Goal: Navigation & Orientation: Find specific page/section

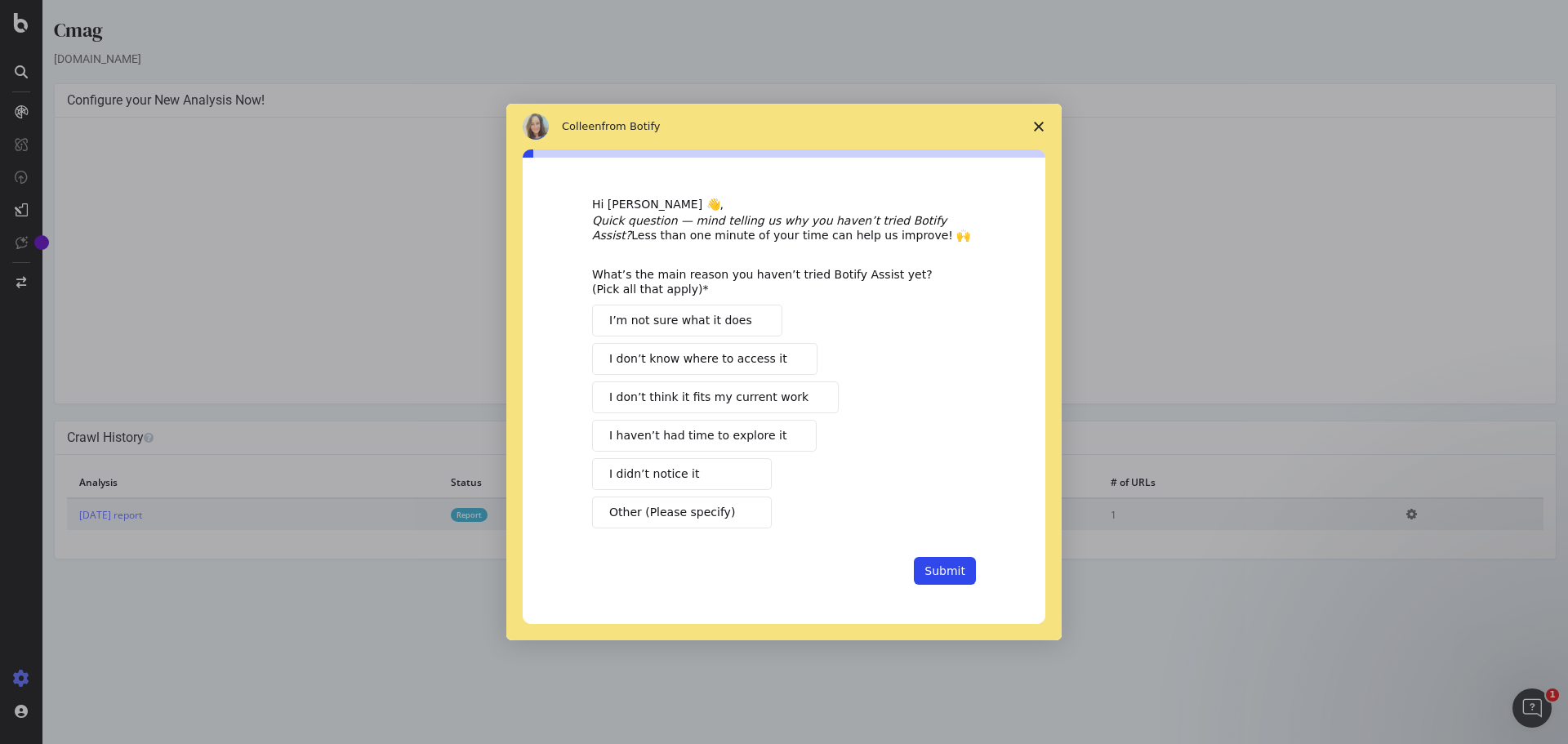
click at [1039, 124] on icon "Close survey" at bounding box center [1039, 127] width 10 height 10
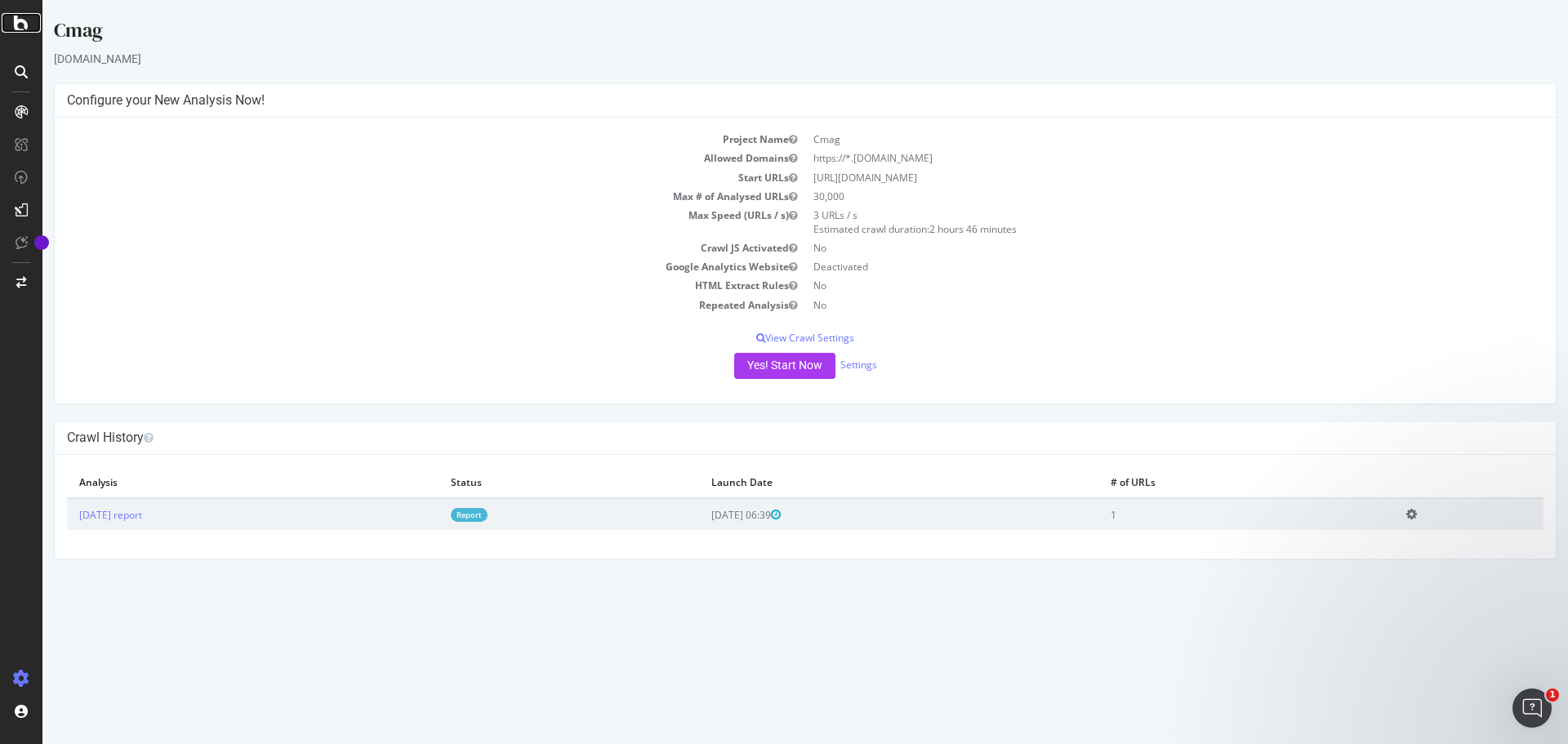
click at [20, 31] on icon at bounding box center [22, 23] width 15 height 20
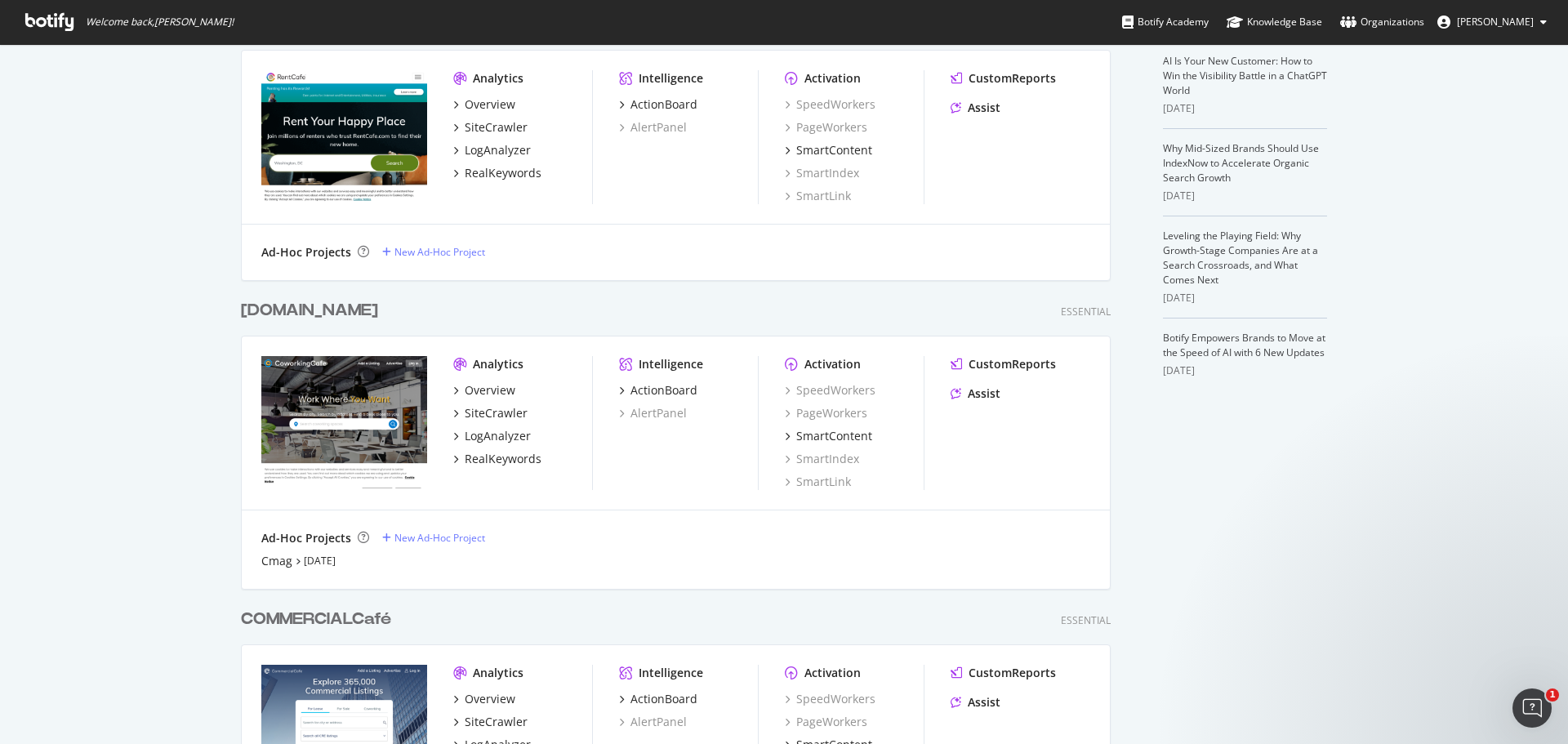
scroll to position [490, 0]
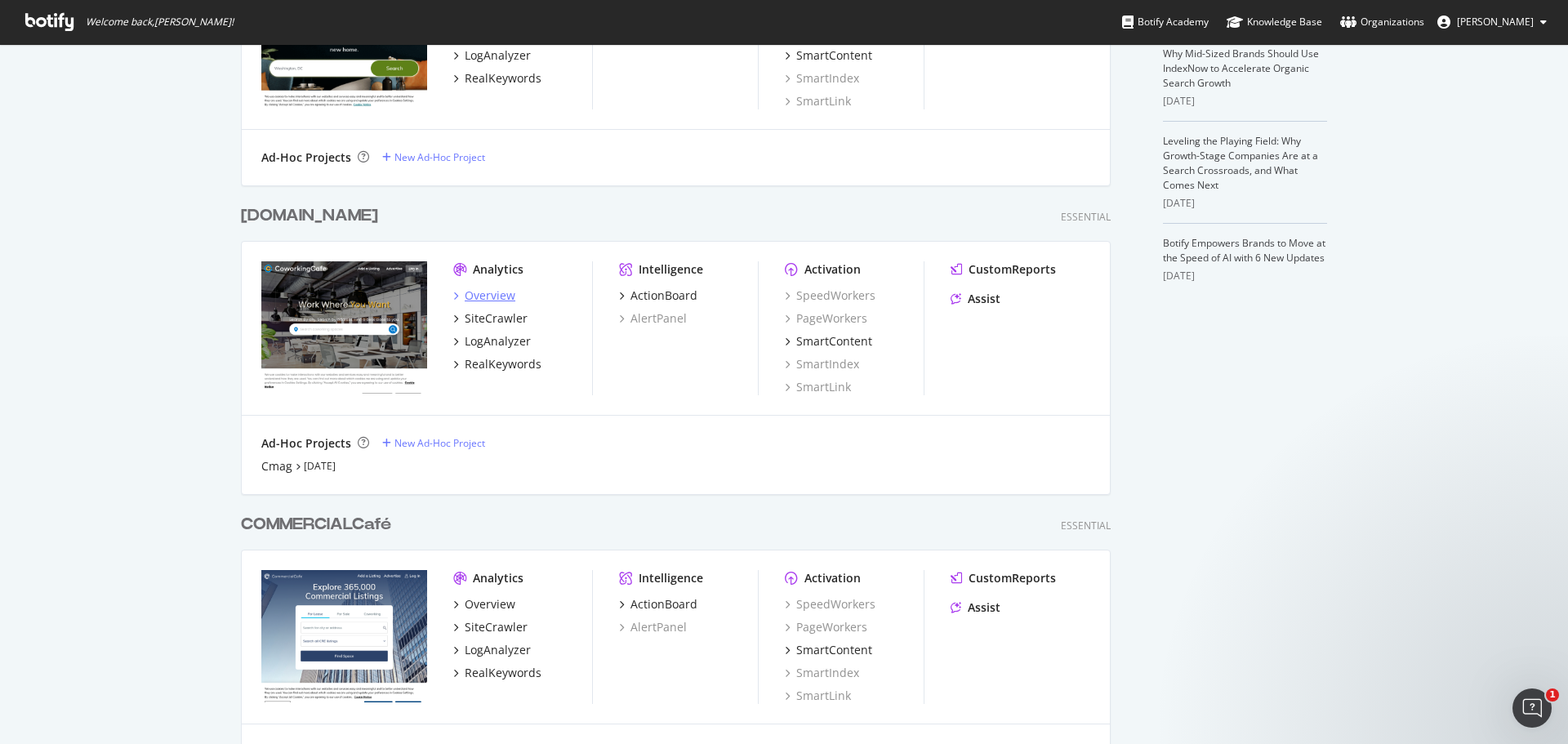
click at [484, 288] on div "Overview" at bounding box center [489, 296] width 51 height 17
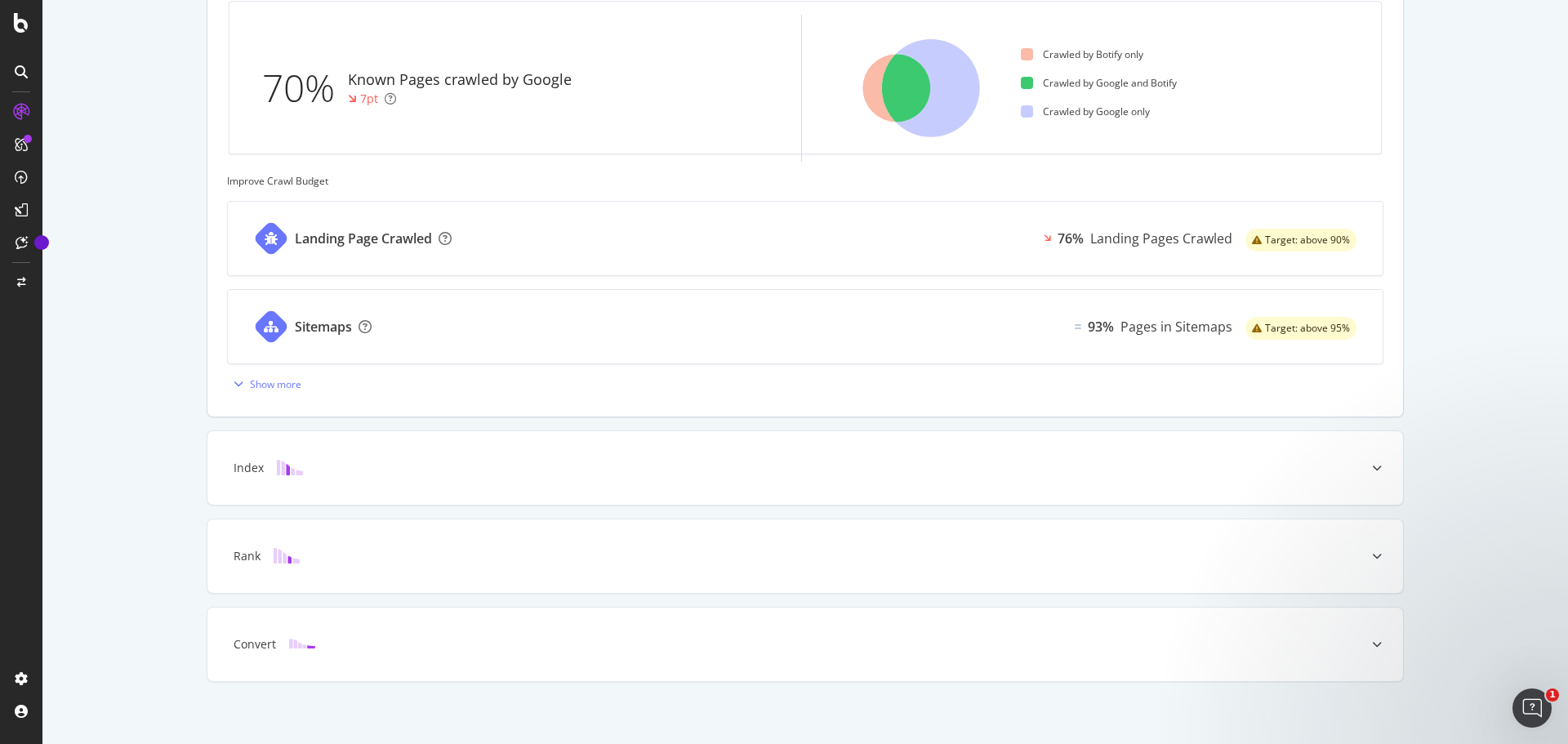
scroll to position [525, 0]
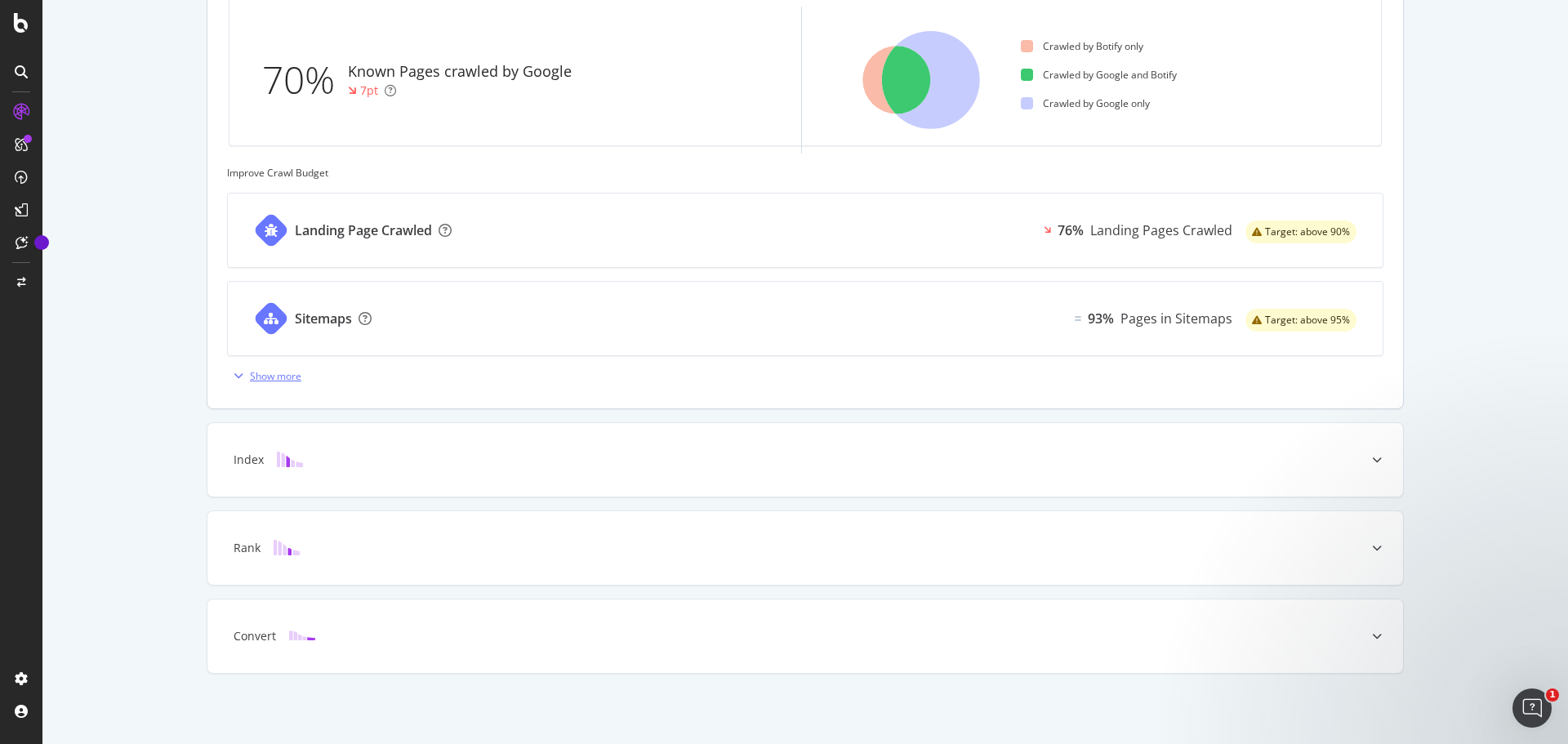
click at [253, 375] on div "Show more" at bounding box center [276, 376] width 52 height 14
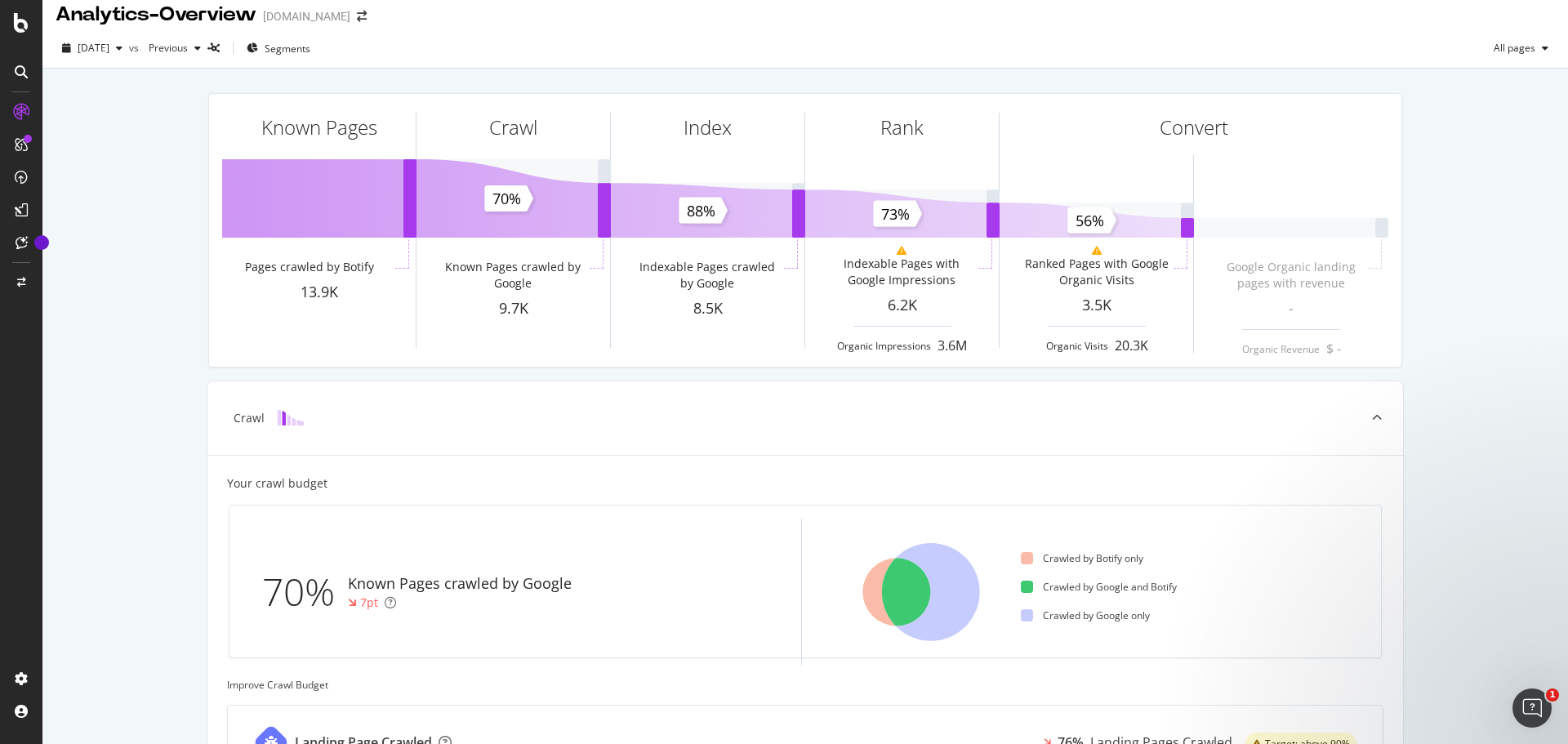
scroll to position [0, 0]
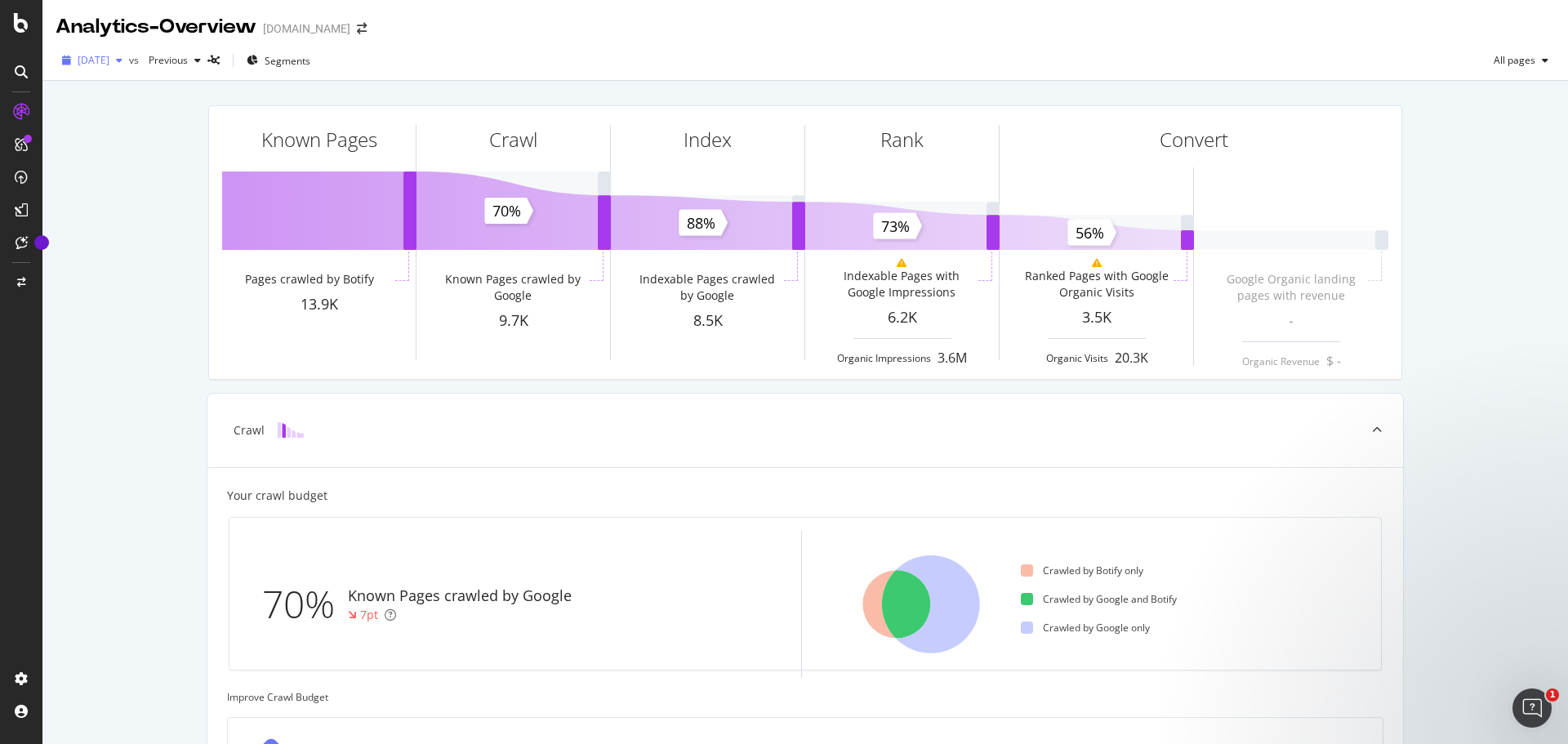
click at [129, 64] on div "button" at bounding box center [119, 61] width 20 height 10
click at [26, 20] on icon at bounding box center [22, 23] width 15 height 20
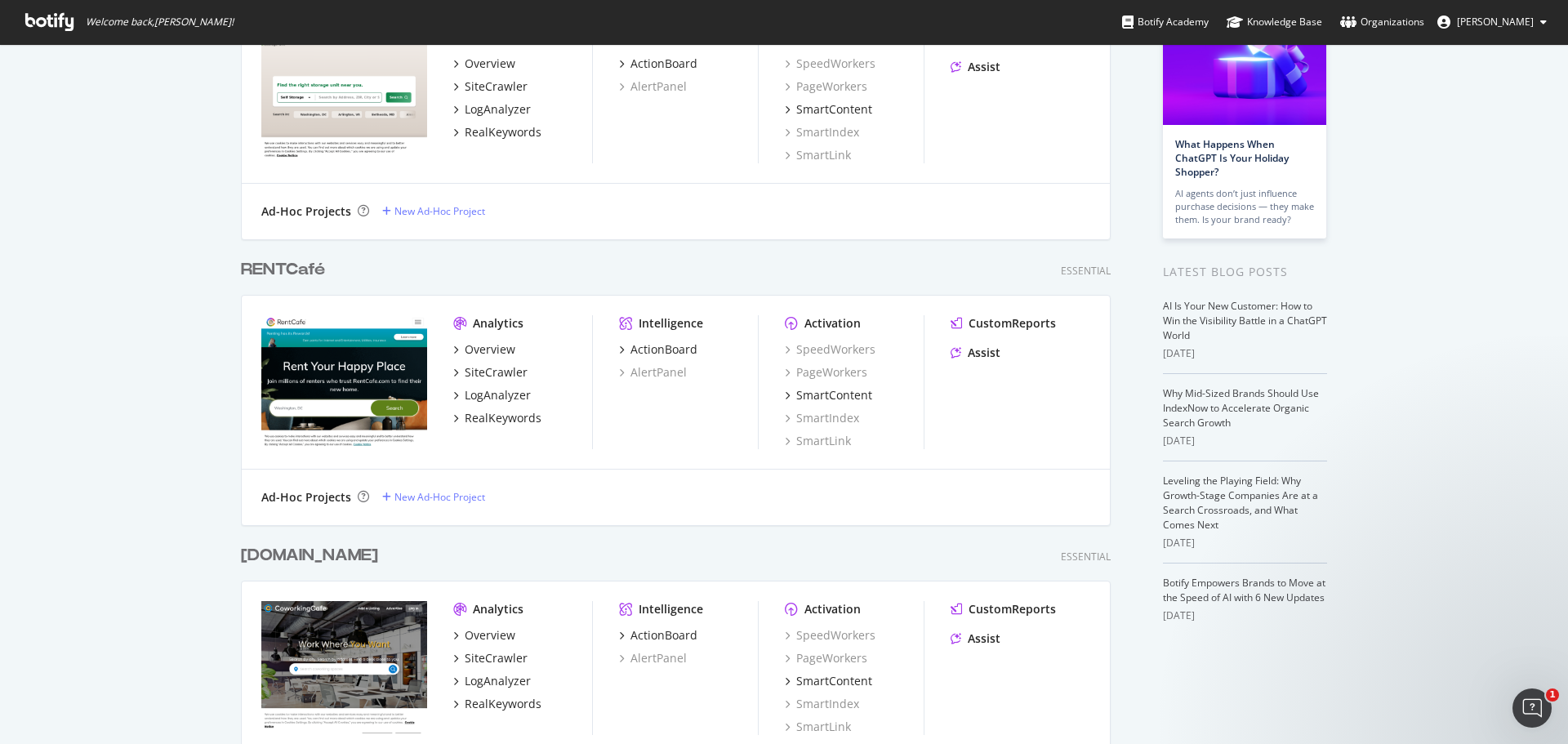
scroll to position [327, 0]
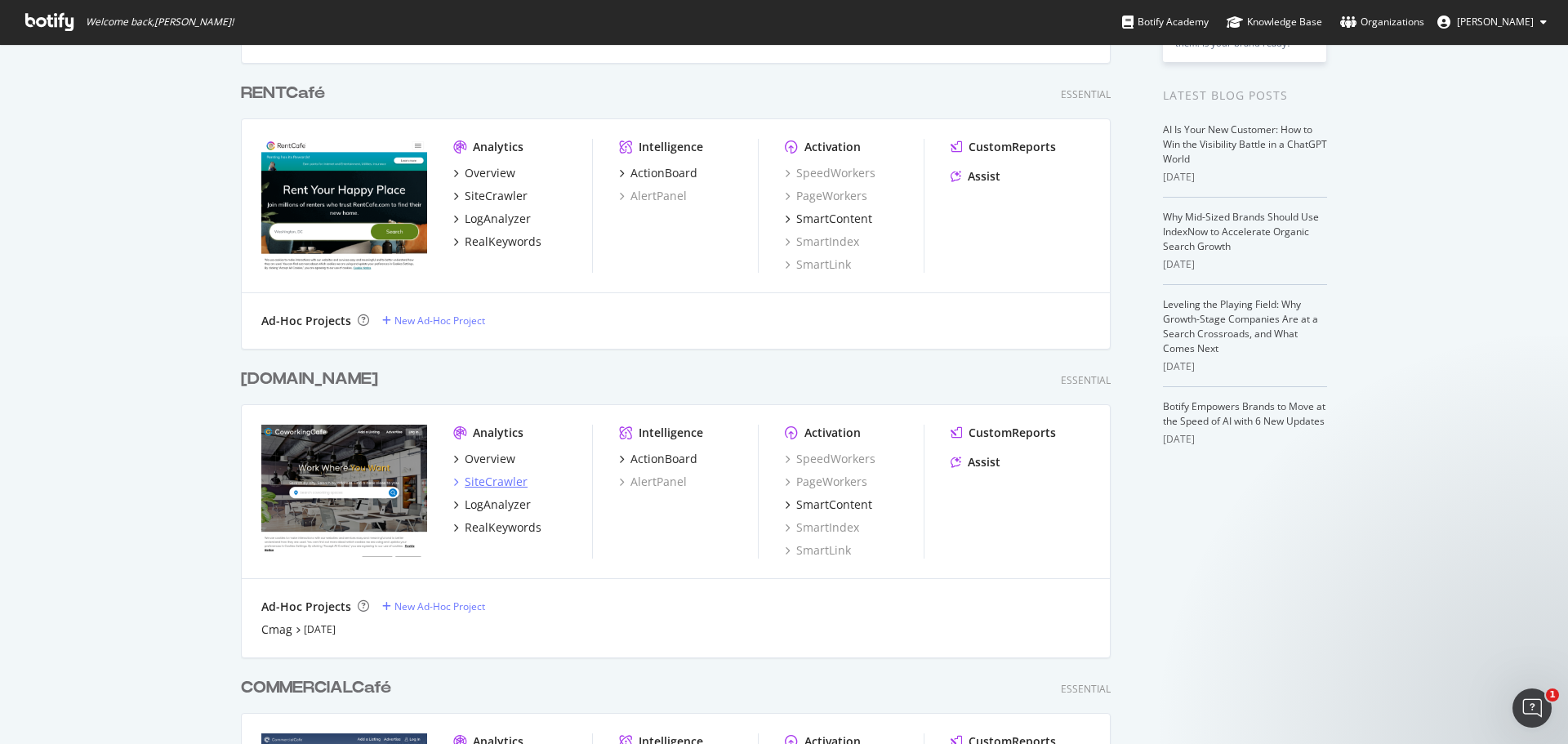
click at [507, 477] on div "SiteCrawler" at bounding box center [495, 482] width 63 height 17
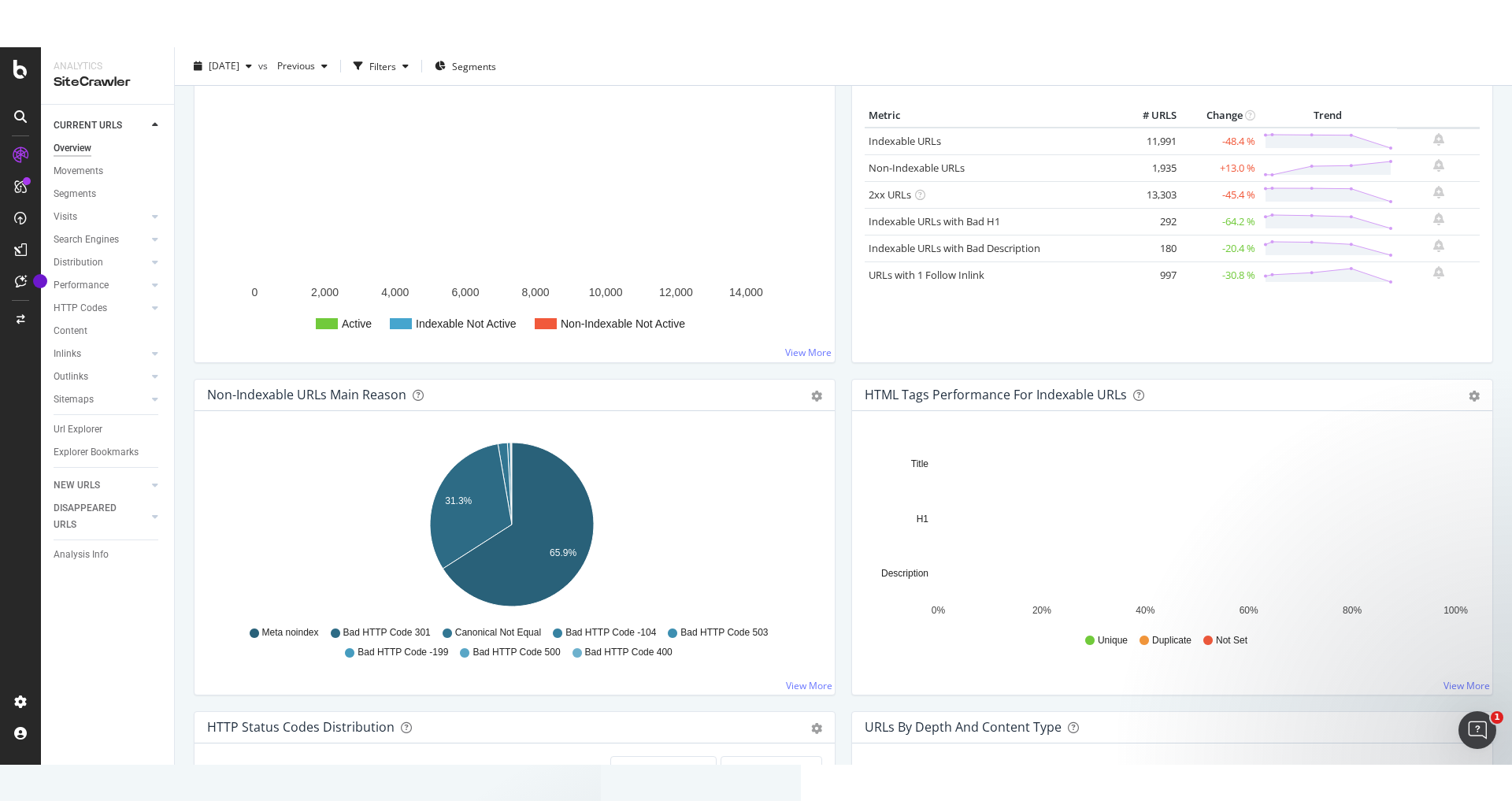
scroll to position [552, 0]
